Goal: Consume media (video, audio): Consume media (video, audio)

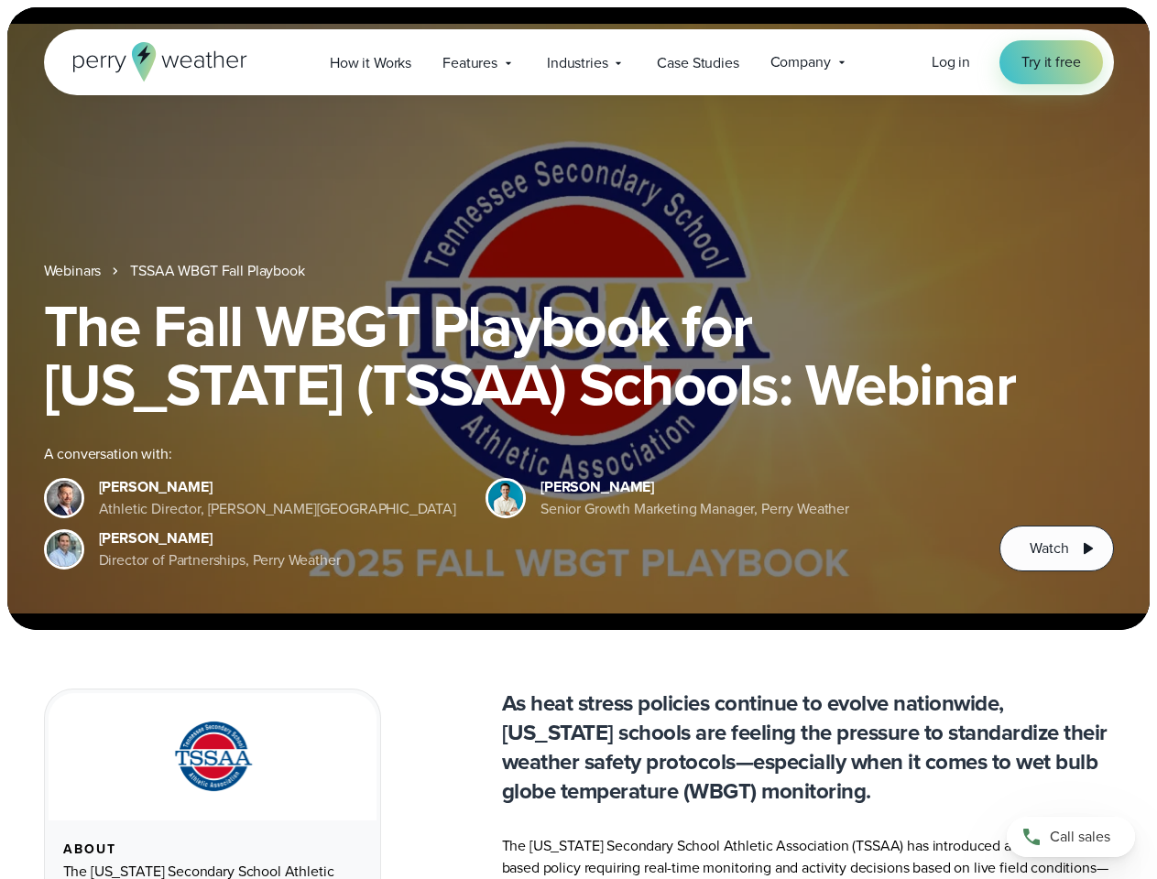
click at [578, 440] on div "The Fall WBGT Playbook for [US_STATE] (TSSAA) Schools: Webinar A conversation w…" at bounding box center [579, 434] width 1070 height 275
click at [578, 62] on span "Industries" at bounding box center [577, 63] width 60 height 22
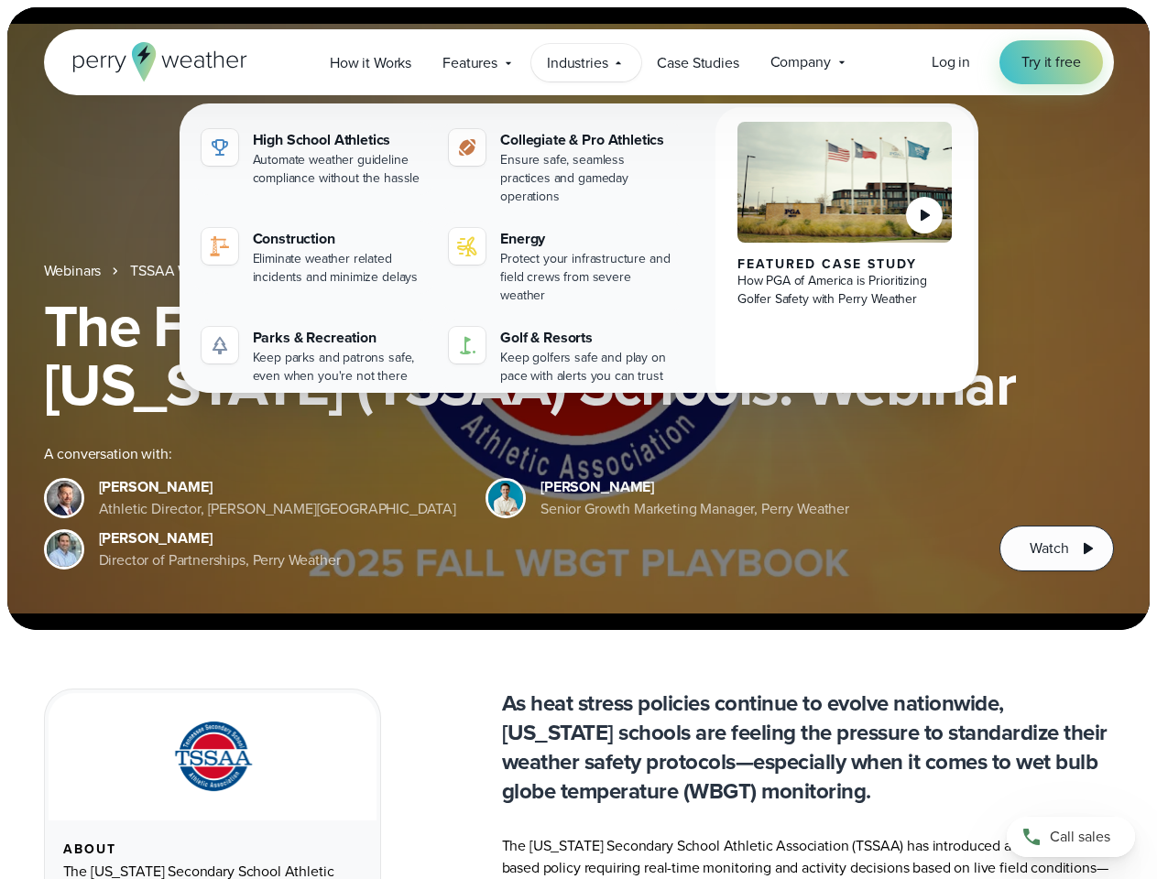
click at [578, 319] on h1 "The Fall WBGT Playbook for [US_STATE] (TSSAA) Schools: Webinar" at bounding box center [579, 355] width 1070 height 117
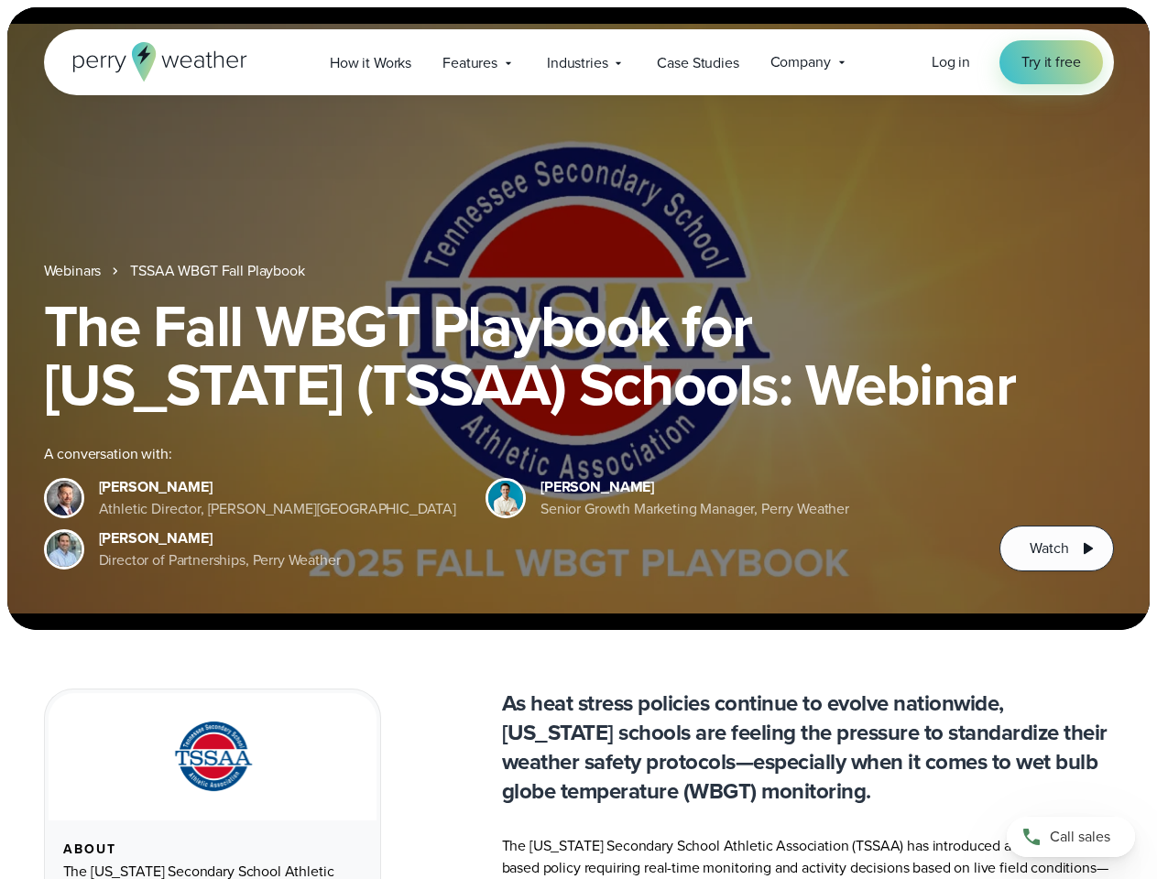
click at [219, 271] on link "TSSAA WBGT Fall Playbook" at bounding box center [217, 271] width 174 height 22
click at [1056, 549] on span "Watch" at bounding box center [1049, 549] width 38 height 22
